Goal: Transaction & Acquisition: Purchase product/service

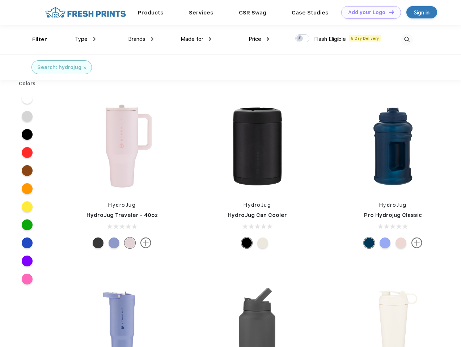
click at [368, 12] on link "Add your Logo Design Tool" at bounding box center [371, 12] width 60 height 13
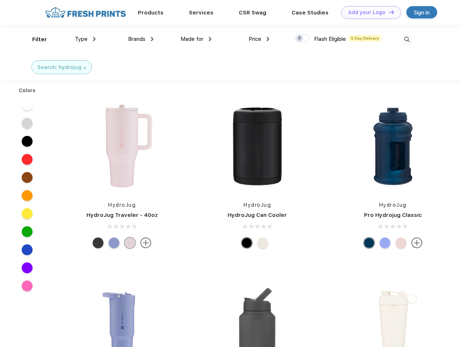
click at [0, 0] on div "Design Tool" at bounding box center [0, 0] width 0 height 0
click at [388, 12] on link "Add your Logo Design Tool" at bounding box center [371, 12] width 60 height 13
click at [35, 39] on div "Filter" at bounding box center [39, 39] width 15 height 8
click at [85, 39] on span "Type" at bounding box center [81, 39] width 13 height 7
click at [141, 39] on span "Brands" at bounding box center [136, 39] width 17 height 7
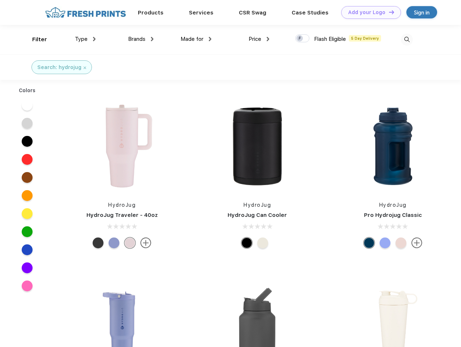
click at [196, 39] on span "Made for" at bounding box center [192, 39] width 23 height 7
click at [259, 39] on span "Price" at bounding box center [255, 39] width 13 height 7
click at [302, 39] on div at bounding box center [302, 38] width 14 height 8
click at [300, 39] on input "checkbox" at bounding box center [297, 36] width 5 height 5
click at [407, 39] on img at bounding box center [407, 40] width 12 height 12
